Goal: Entertainment & Leisure: Consume media (video, audio)

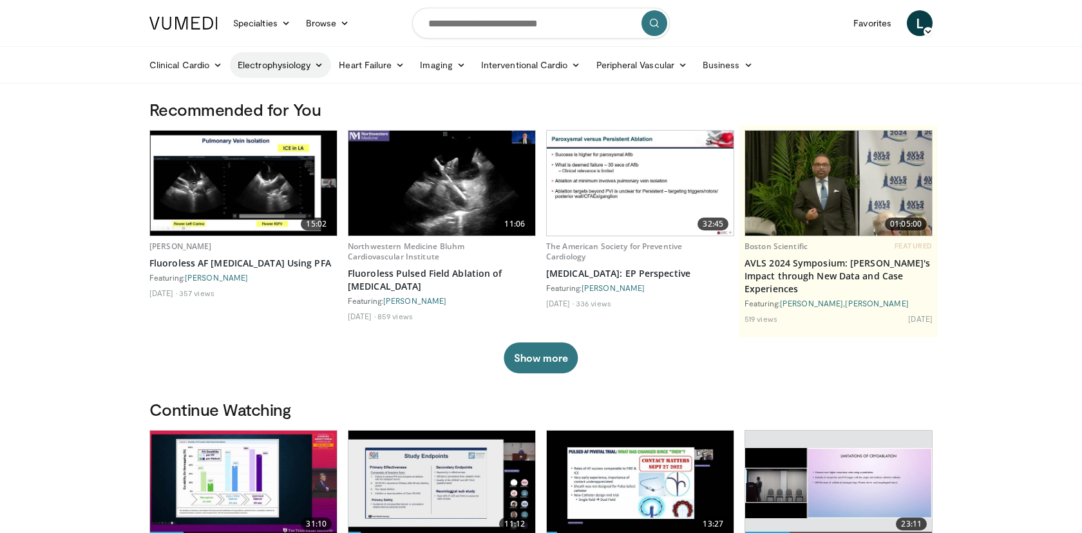
click at [304, 65] on link "Electrophysiology" at bounding box center [280, 65] width 101 height 26
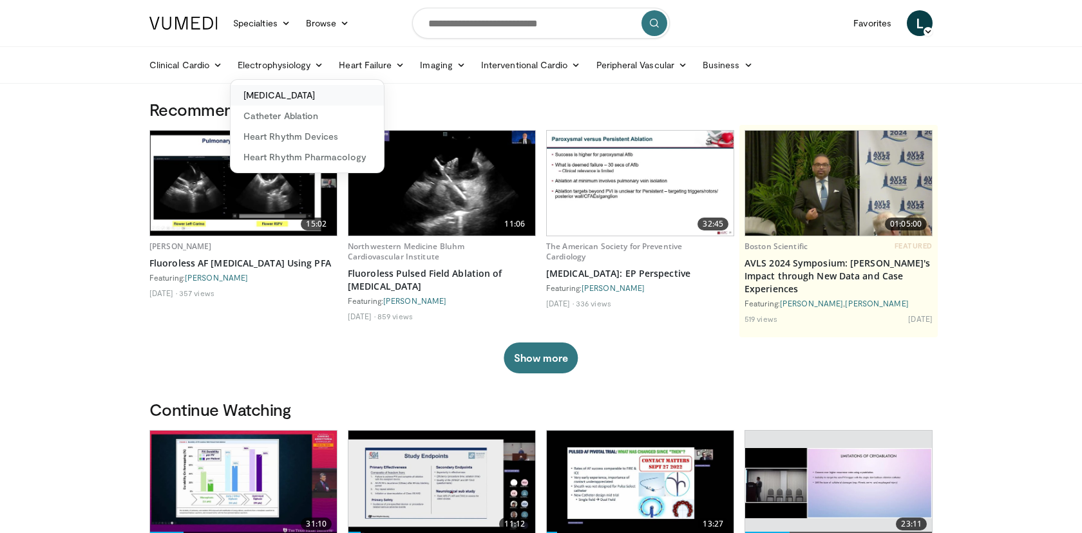
click at [297, 92] on link "[MEDICAL_DATA]" at bounding box center [307, 95] width 153 height 21
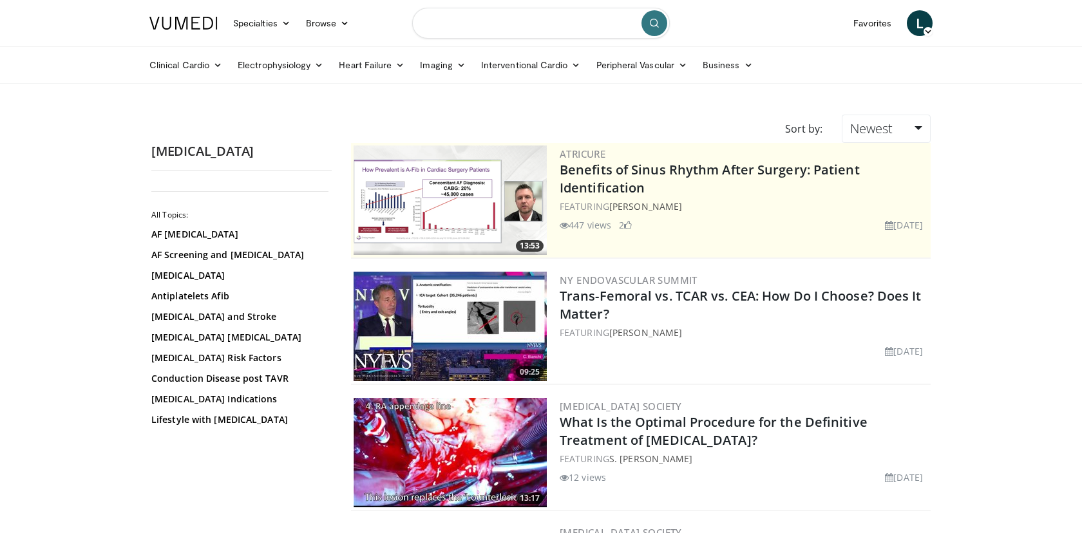
click at [510, 19] on input "Search topics, interventions" at bounding box center [541, 23] width 258 height 31
type input "*******"
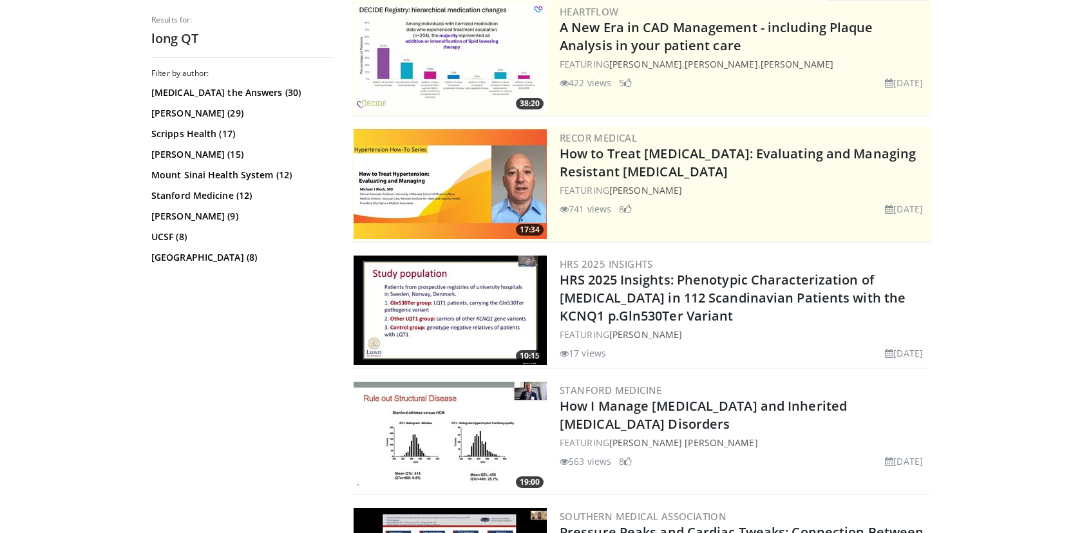
scroll to position [146, 0]
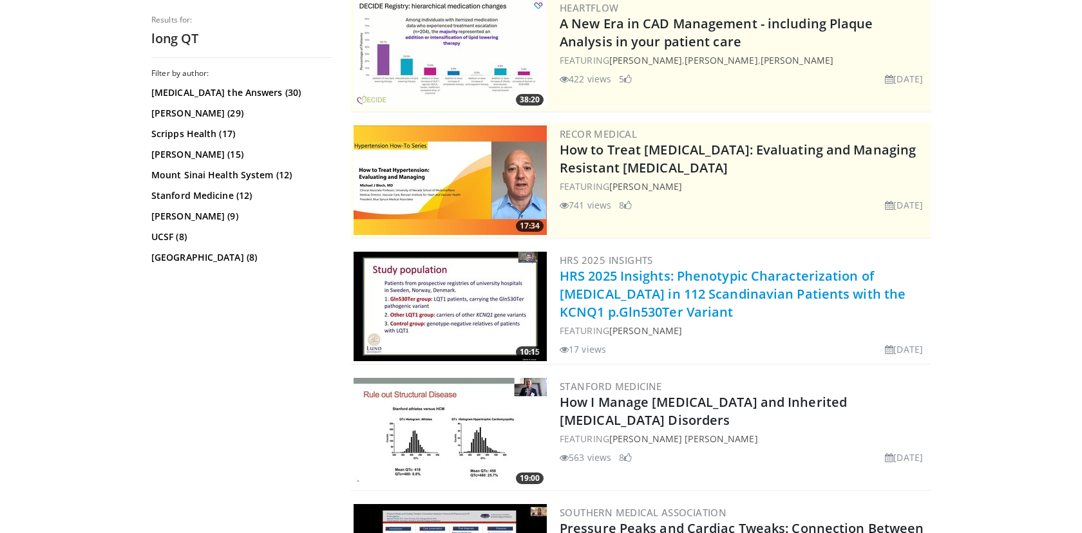
click at [622, 293] on link "HRS 2025 Insights: Phenotypic Characterization of [MEDICAL_DATA] in 112 Scandin…" at bounding box center [733, 293] width 346 height 53
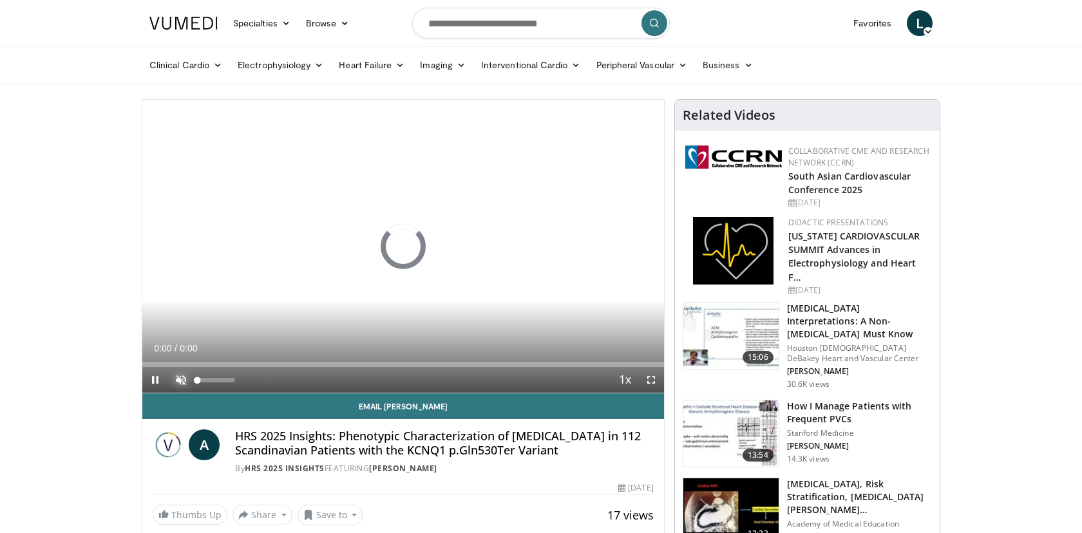
click at [183, 378] on span "Video Player" at bounding box center [181, 380] width 26 height 26
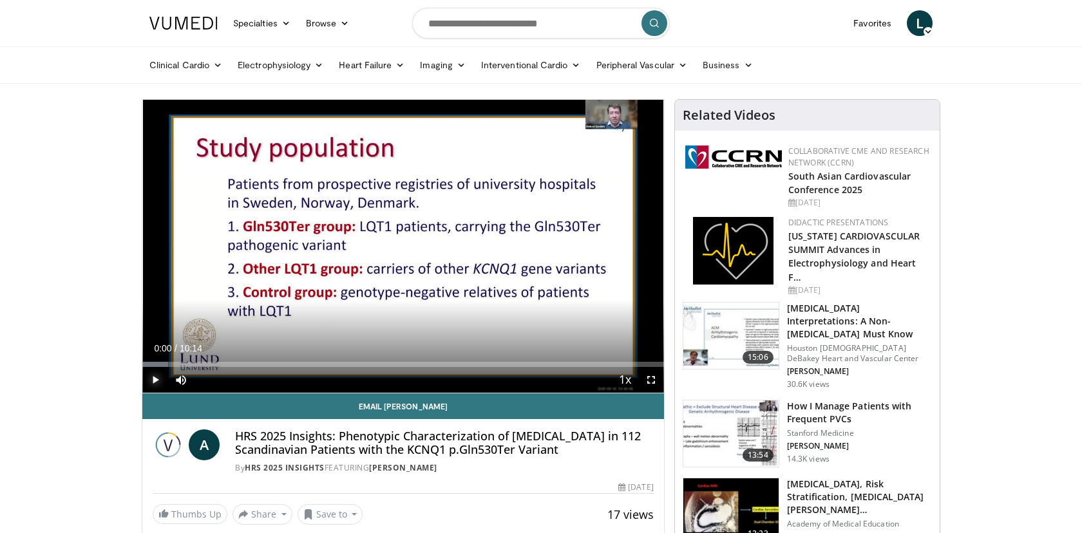
click at [157, 376] on span "Video Player" at bounding box center [155, 380] width 26 height 26
click at [157, 366] on div "Progress Bar" at bounding box center [158, 364] width 33 height 5
click at [168, 365] on div "Loaded : 9.67% 00:30 00:30" at bounding box center [403, 364] width 522 height 5
click at [182, 365] on div "Progress Bar" at bounding box center [182, 364] width 1 height 5
click at [195, 364] on div "Progress Bar" at bounding box center [194, 364] width 1 height 5
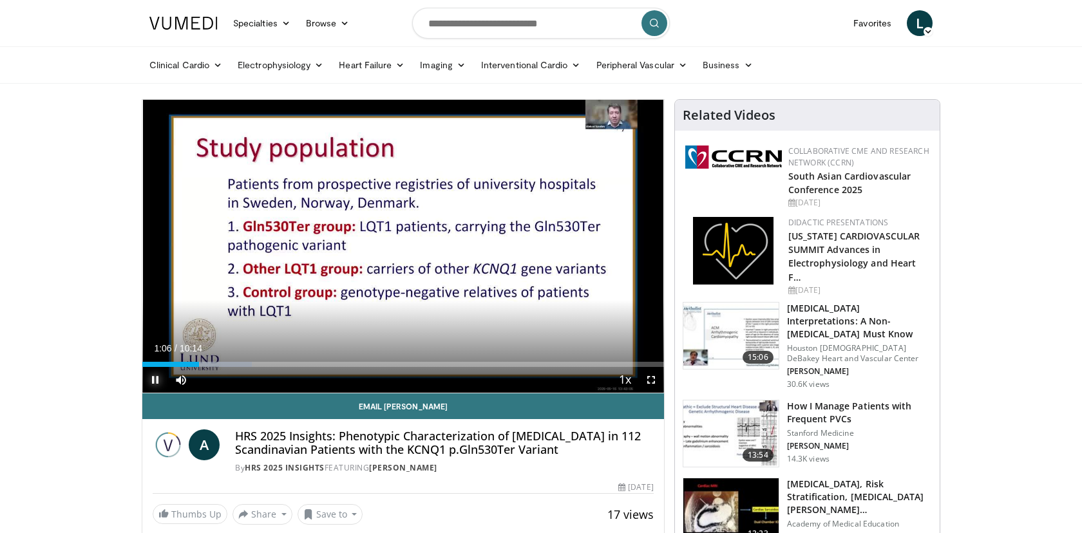
click at [154, 383] on span "Video Player" at bounding box center [155, 380] width 26 height 26
click at [657, 381] on span "Video Player" at bounding box center [651, 380] width 26 height 26
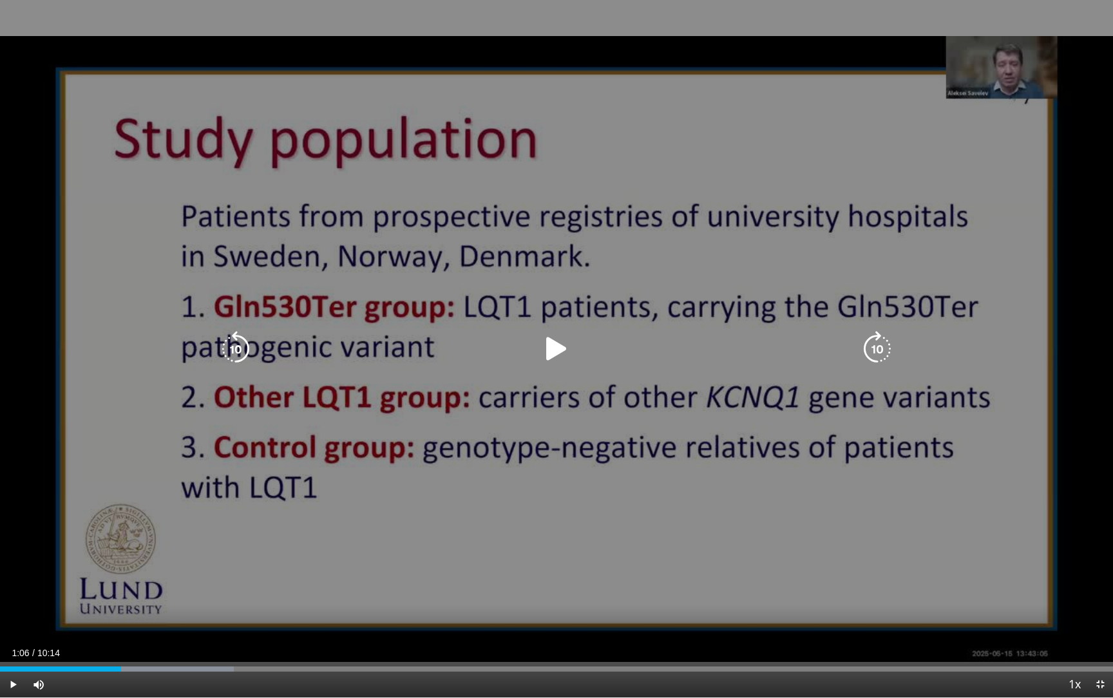
click at [555, 351] on icon "Video Player" at bounding box center [557, 349] width 36 height 36
click at [550, 349] on icon "Video Player" at bounding box center [557, 349] width 36 height 36
